Goal: Find specific page/section: Find specific page/section

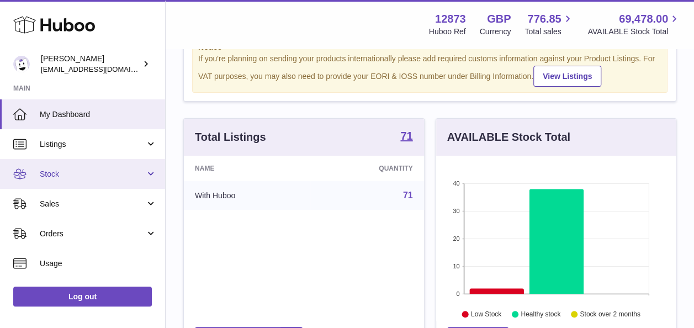
scroll to position [55, 0]
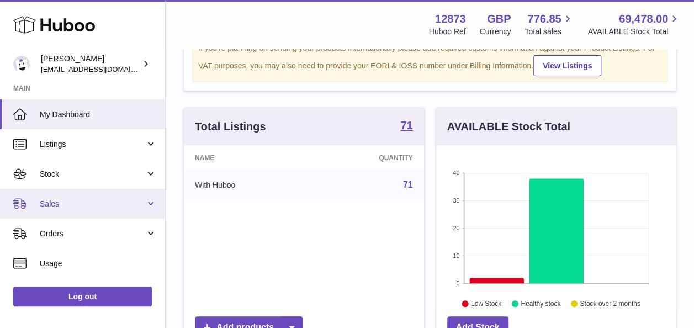
click at [89, 196] on link "Sales" at bounding box center [82, 204] width 165 height 30
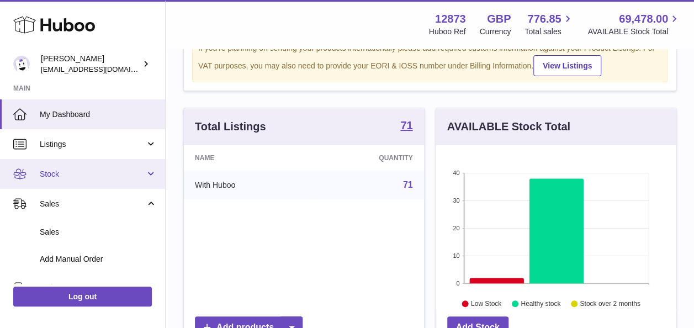
click at [98, 173] on span "Stock" at bounding box center [92, 174] width 105 height 10
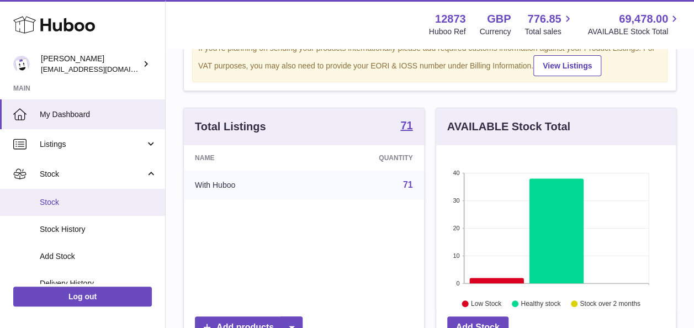
click at [87, 199] on span "Stock" at bounding box center [98, 202] width 117 height 10
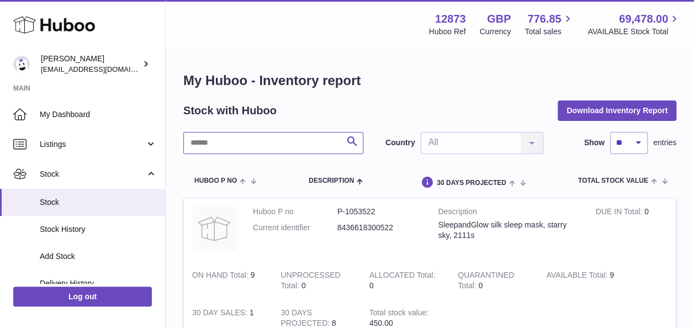
click at [255, 146] on input "text" at bounding box center [273, 143] width 180 height 22
type input "*"
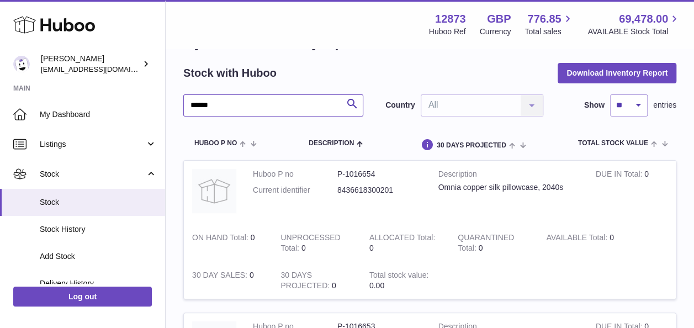
scroll to position [55, 0]
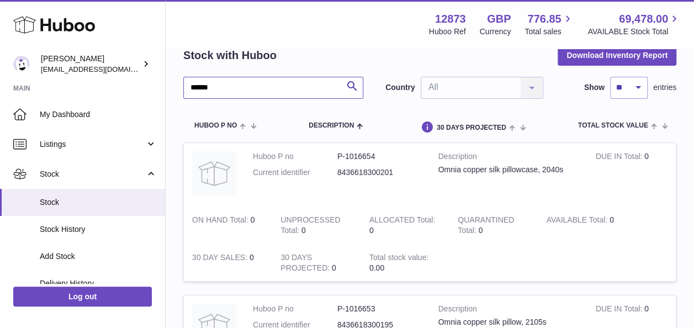
type input "******"
